Goal: Task Accomplishment & Management: Use online tool/utility

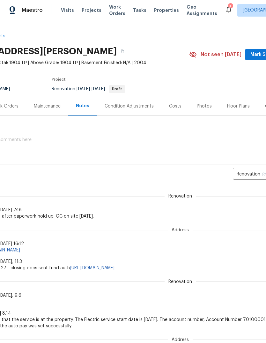
scroll to position [0, 42]
click at [258, 52] on span "Mark Seen" at bounding box center [263, 55] width 24 height 8
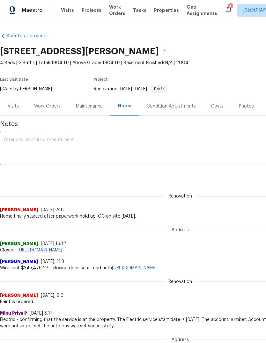
scroll to position [0, 0]
click at [49, 109] on div "Work Orders" at bounding box center [47, 106] width 27 height 6
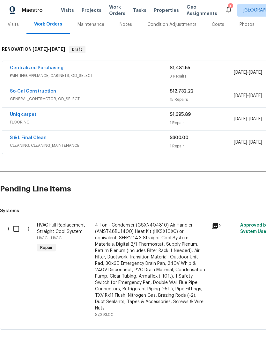
scroll to position [81, 0]
click at [16, 230] on input "checkbox" at bounding box center [19, 229] width 18 height 13
checkbox input "true"
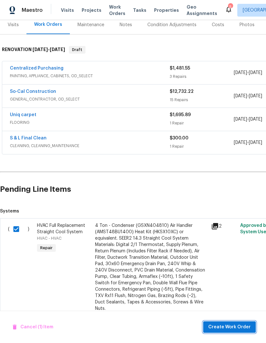
click at [232, 328] on span "Create Work Order" at bounding box center [230, 328] width 42 height 8
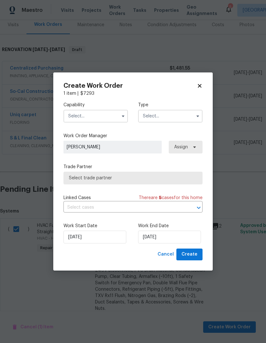
click at [116, 117] on input "text" at bounding box center [96, 116] width 65 height 13
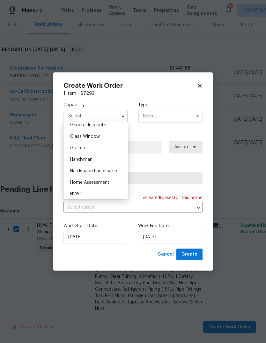
scroll to position [329, 0]
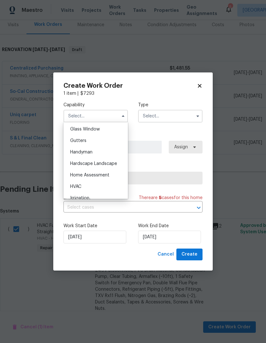
click at [81, 187] on span "HVAC" at bounding box center [75, 187] width 11 height 4
type input "HVAC"
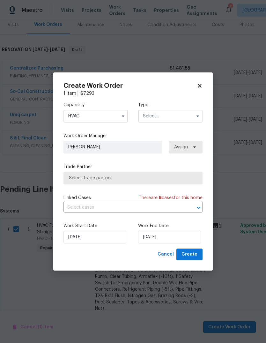
click at [185, 118] on input "text" at bounding box center [170, 116] width 65 height 13
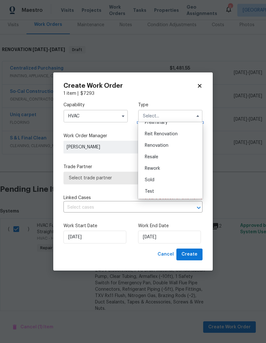
scroll to position [145, 0]
click at [161, 147] on span "Renovation" at bounding box center [157, 145] width 24 height 4
type input "Renovation"
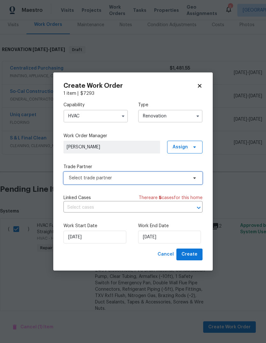
click at [191, 179] on span at bounding box center [193, 178] width 7 height 5
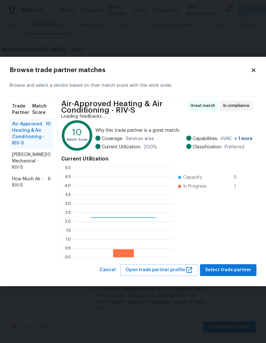
scroll to position [89, 99]
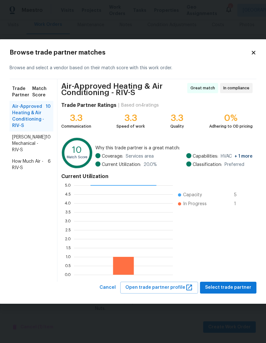
click at [229, 268] on ul "Capacity 5 In Progress 1" at bounding box center [211, 230] width 77 height 89
click at [227, 289] on span "Select trade partner" at bounding box center [228, 288] width 46 height 8
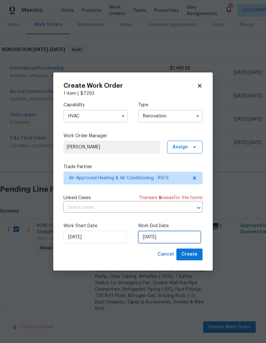
click at [158, 238] on input "[DATE]" at bounding box center [169, 237] width 63 height 13
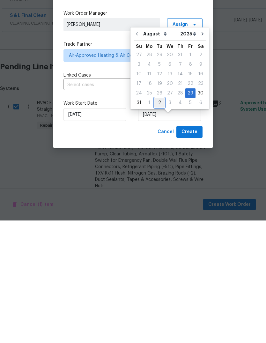
click at [158, 221] on div "2" at bounding box center [160, 225] width 10 height 9
type input "[DATE]"
select select "8"
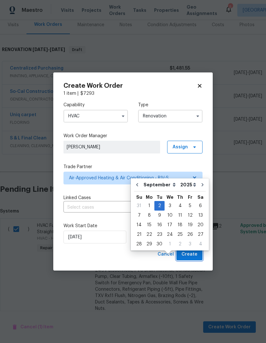
click at [188, 255] on span "Create" at bounding box center [190, 255] width 16 height 8
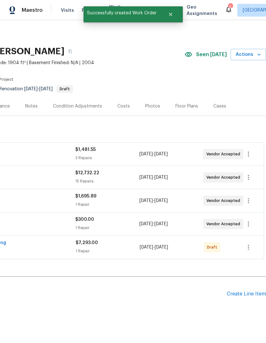
scroll to position [0, 95]
click at [251, 244] on icon "button" at bounding box center [249, 248] width 8 height 8
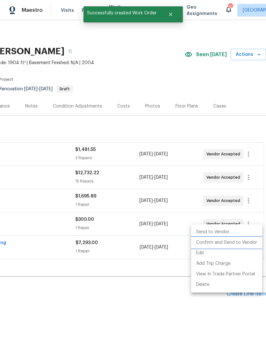
click at [225, 242] on li "Confirm and Send to Vendor" at bounding box center [226, 243] width 71 height 11
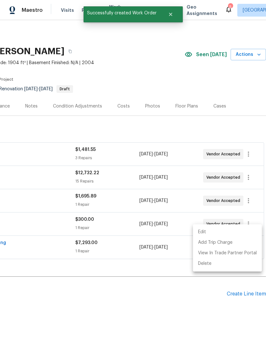
click at [151, 291] on div at bounding box center [133, 171] width 266 height 343
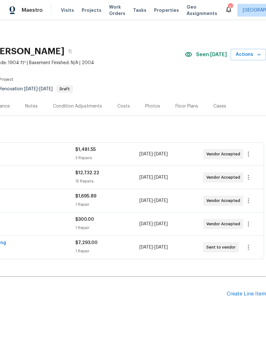
click at [124, 103] on div "Costs" at bounding box center [124, 106] width 12 height 6
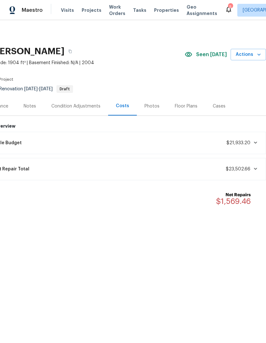
click at [34, 104] on div "Notes" at bounding box center [30, 106] width 12 height 6
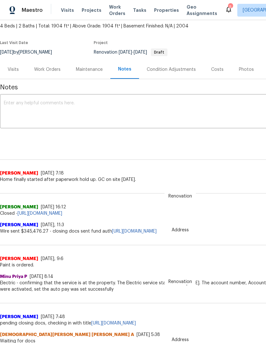
scroll to position [37, 0]
click at [49, 67] on div "Work Orders" at bounding box center [47, 69] width 27 height 6
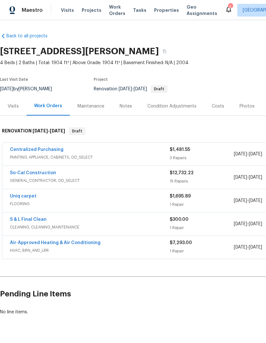
click at [130, 107] on div "Notes" at bounding box center [126, 106] width 12 height 6
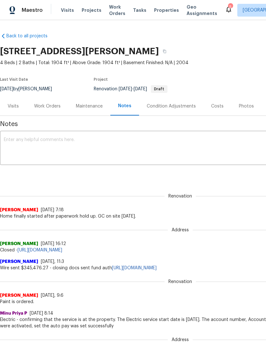
click at [43, 142] on textarea at bounding box center [180, 149] width 353 height 22
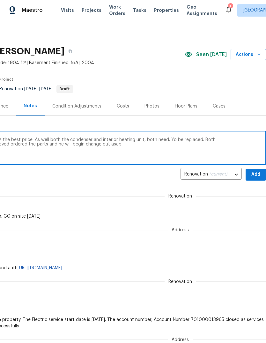
scroll to position [0, 95]
type textarea "After getting 2 bids here, Air Approved was the best price. As well both the co…"
click at [258, 175] on span "Add" at bounding box center [256, 175] width 10 height 8
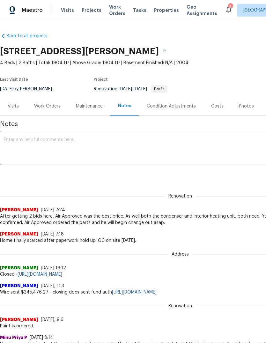
scroll to position [0, 0]
click at [53, 110] on div "Work Orders" at bounding box center [48, 106] width 42 height 19
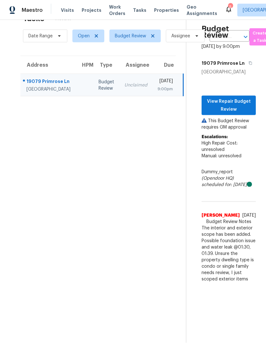
scroll to position [24, 0]
click at [237, 103] on span "View Repair Budget Review" at bounding box center [229, 106] width 44 height 16
